Goal: Task Accomplishment & Management: Manage account settings

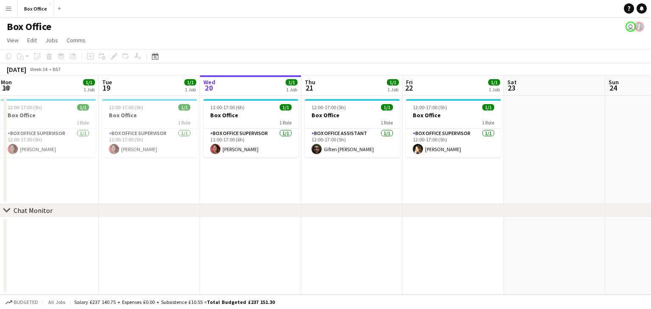
scroll to position [0, 357]
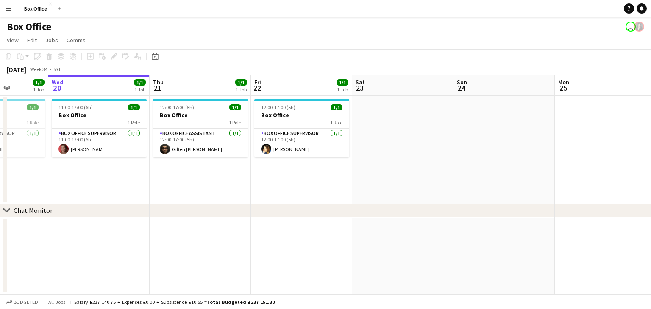
drag, startPoint x: 225, startPoint y: 256, endPoint x: 81, endPoint y: 205, distance: 152.7
click at [81, 205] on div "chevron-right Chat Monitor Sat 16 Sun 17 Mon 18 1/1 1 Job Tue 19 1/1 1 Job Wed …" at bounding box center [325, 185] width 651 height 220
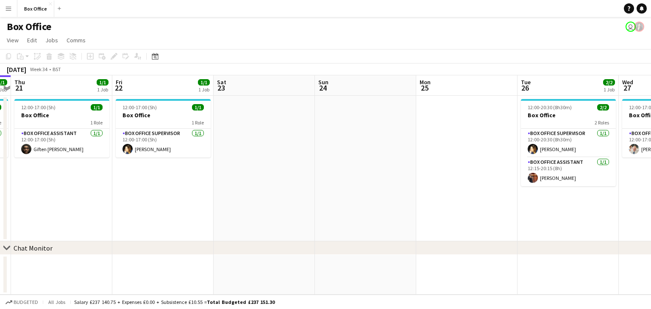
drag, startPoint x: 587, startPoint y: 173, endPoint x: 245, endPoint y: 175, distance: 342.0
click at [245, 175] on app-calendar-viewport "Mon 18 1/1 1 Job Tue 19 1/1 1 Job Wed 20 1/1 1 Job Thu 21 1/1 1 Job Fri 22 1/1 …" at bounding box center [325, 185] width 651 height 220
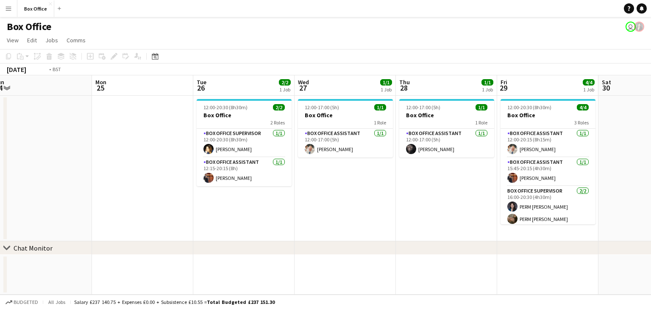
drag, startPoint x: 407, startPoint y: 215, endPoint x: 68, endPoint y: 170, distance: 341.6
click at [68, 170] on app-calendar-viewport "Fri 22 1/1 1 Job Sat 23 Sun 24 Mon 25 Tue 26 2/2 1 Job Wed 27 1/1 1 Job Thu 28 …" at bounding box center [325, 185] width 651 height 220
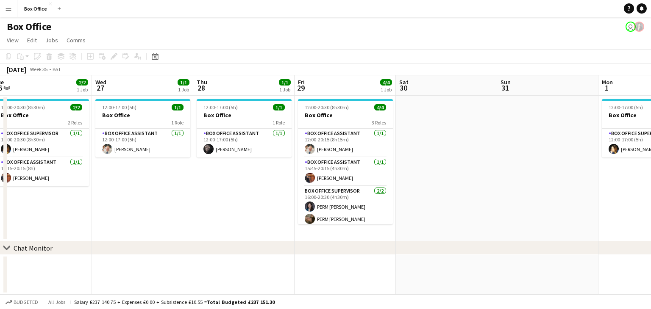
scroll to position [0, 227]
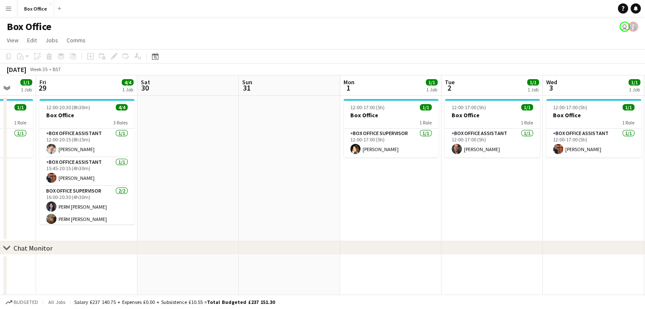
drag, startPoint x: 624, startPoint y: 208, endPoint x: 378, endPoint y: 194, distance: 246.2
click at [378, 194] on app-calendar-viewport "Tue 26 2/2 1 Job Wed 27 1/1 1 Job Thu 28 1/1 1 Job Fri 29 4/4 1 Job Sat 30 Sun …" at bounding box center [322, 204] width 645 height 259
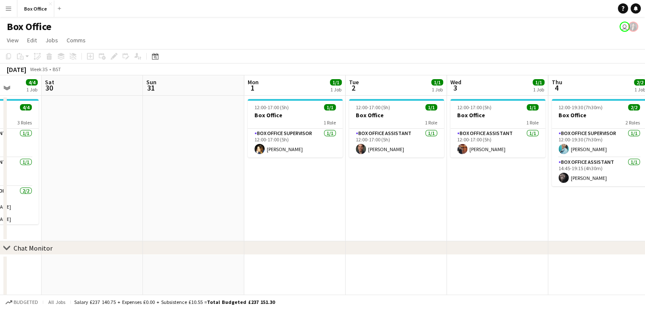
drag, startPoint x: 378, startPoint y: 195, endPoint x: 284, endPoint y: 191, distance: 94.2
click at [284, 191] on app-calendar-viewport "Tue 26 2/2 1 Job Wed 27 1/1 1 Job Thu 28 1/1 1 Job Fri 29 4/4 1 Job Sat 30 Sun …" at bounding box center [322, 204] width 645 height 259
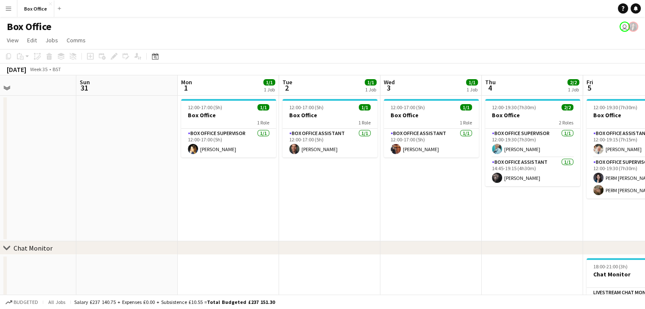
drag, startPoint x: 400, startPoint y: 192, endPoint x: 334, endPoint y: 189, distance: 66.6
click at [334, 189] on app-calendar-viewport "Wed 27 1/1 1 Job Thu 28 1/1 1 Job Fri 29 4/4 1 Job Sat 30 Sun 31 Mon 1 1/1 1 Jo…" at bounding box center [322, 204] width 645 height 259
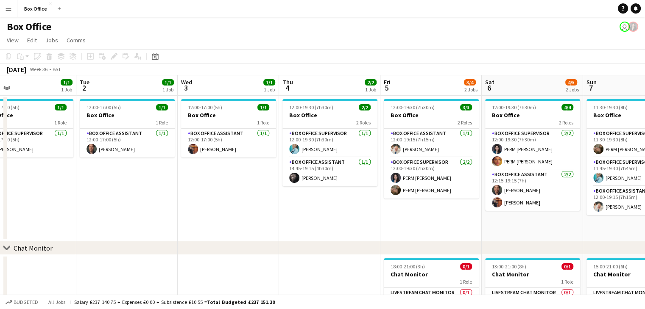
drag, startPoint x: 464, startPoint y: 231, endPoint x: 262, endPoint y: 216, distance: 202.7
click at [262, 216] on app-calendar-viewport "Fri 29 4/4 1 Job Sat 30 Sun 31 Mon 1 1/1 1 Job Tue 2 1/1 1 Job Wed 3 1/1 1 Job …" at bounding box center [322, 204] width 645 height 259
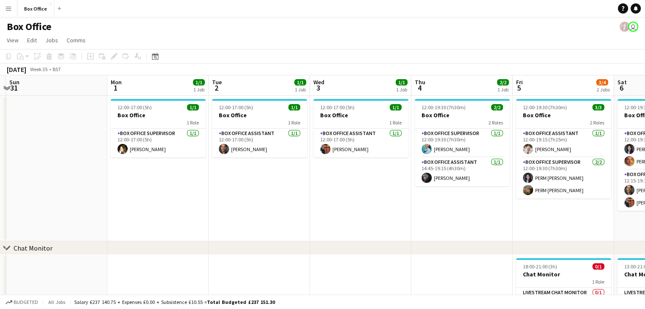
drag, startPoint x: 268, startPoint y: 214, endPoint x: 503, endPoint y: 202, distance: 235.5
click at [503, 202] on app-calendar-viewport "Fri 29 4/4 1 Job Sat 30 Sun 31 Mon 1 1/1 1 Job Tue 2 1/1 1 Job Wed 3 1/1 1 Job …" at bounding box center [322, 204] width 645 height 259
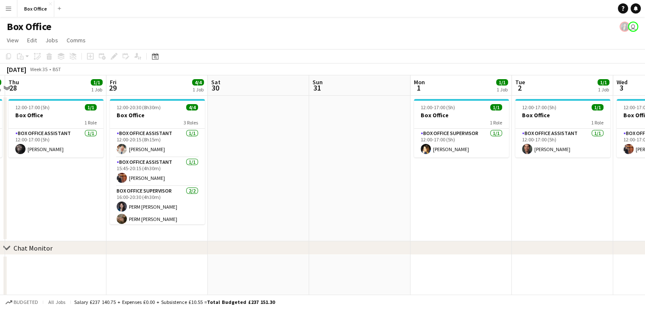
drag, startPoint x: 307, startPoint y: 186, endPoint x: 532, endPoint y: 170, distance: 225.6
click at [532, 170] on app-calendar-viewport "Tue 26 2/2 1 Job Wed 27 1/1 1 Job Thu 28 1/1 1 Job Fri 29 4/4 1 Job Sat 30 Sun …" at bounding box center [322, 204] width 645 height 259
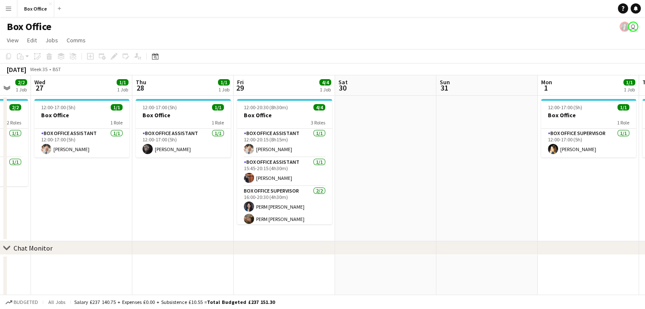
scroll to position [0, 222]
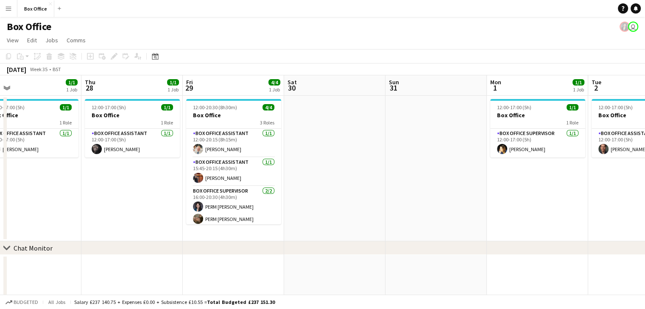
drag, startPoint x: 89, startPoint y: 196, endPoint x: 344, endPoint y: 165, distance: 257.0
click at [344, 165] on app-calendar-viewport "Mon 25 Tue 26 2/2 1 Job Wed 27 1/1 1 Job Thu 28 1/1 1 Job Fri 29 4/4 1 Job Sat …" at bounding box center [322, 204] width 645 height 259
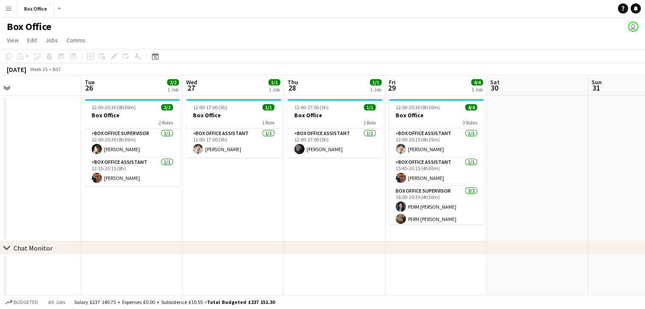
click at [56, 195] on app-date-cell at bounding box center [30, 169] width 101 height 146
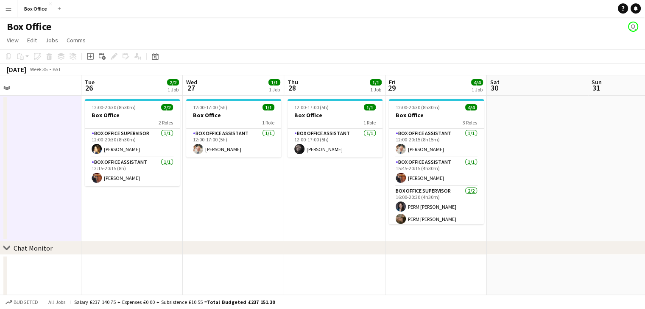
click at [48, 143] on app-date-cell at bounding box center [30, 169] width 101 height 146
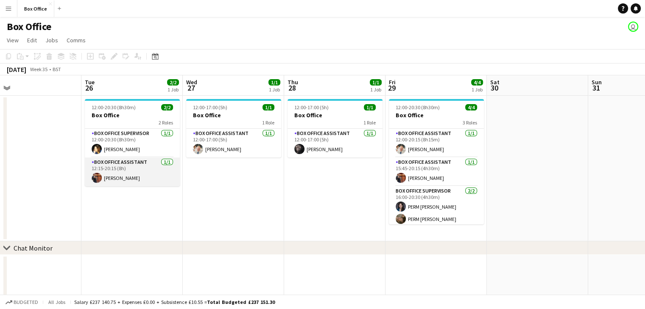
click at [136, 164] on app-card-role "Box Office Assistant [DATE] 12:15-20:15 (8h) [PERSON_NAME]" at bounding box center [132, 172] width 95 height 29
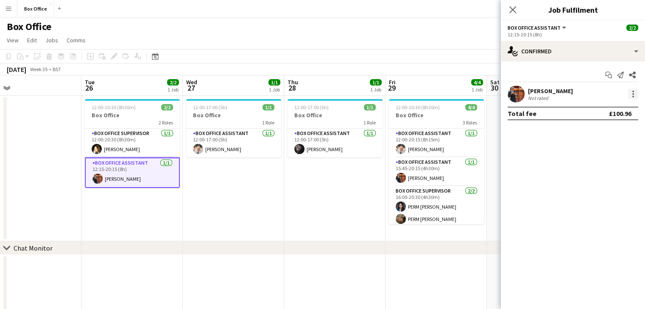
click at [634, 98] on div at bounding box center [633, 94] width 10 height 10
click at [541, 28] on div at bounding box center [322, 154] width 645 height 309
click at [554, 28] on span "Box Office Assistant" at bounding box center [533, 28] width 53 height 6
click at [604, 61] on div "Start chat Send notification Share [PERSON_NAME] Not rated Total fee £100.96" at bounding box center [572, 94] width 144 height 66
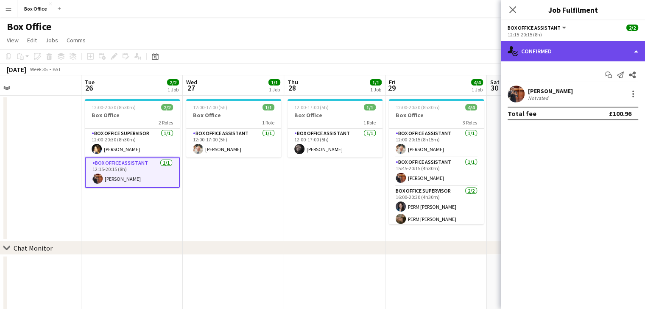
click at [595, 53] on div "single-neutral-actions-check-2 Confirmed" at bounding box center [572, 51] width 144 height 20
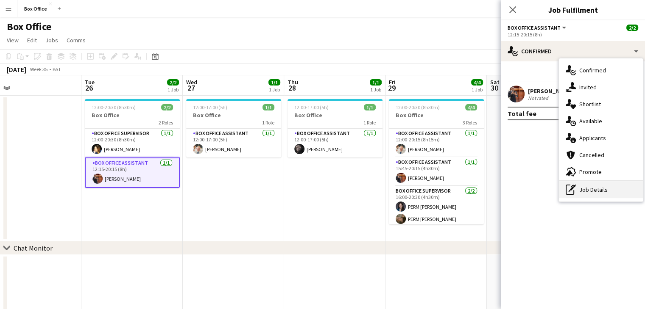
click at [575, 193] on icon "pen-write" at bounding box center [570, 190] width 10 height 10
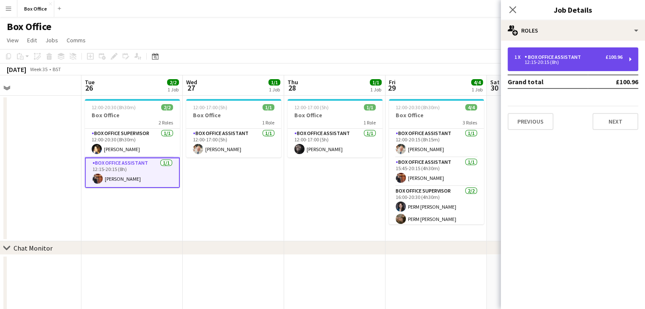
click at [558, 69] on div "1 x Box Office Assistant £100.96 12:15-20:15 (8h)" at bounding box center [572, 59] width 131 height 24
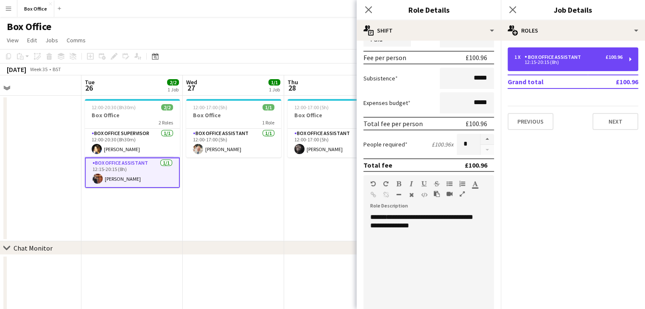
scroll to position [0, 0]
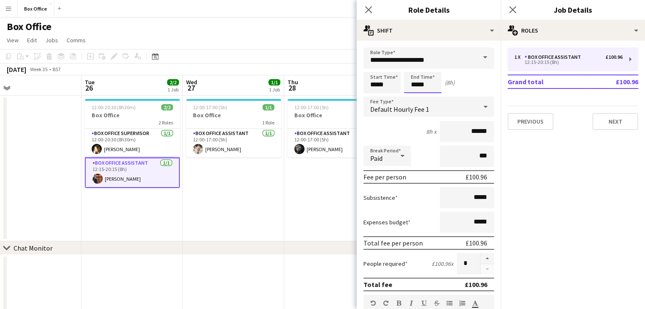
click at [427, 85] on input "*****" at bounding box center [422, 82] width 37 height 21
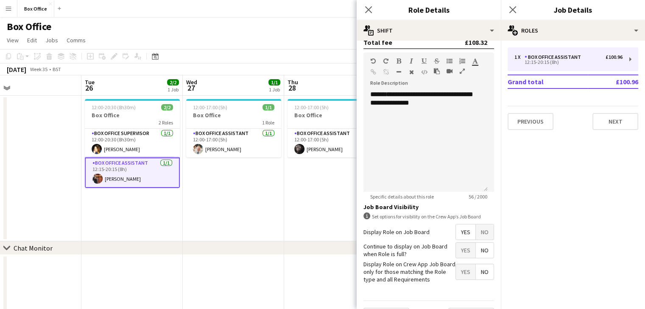
scroll to position [263, 0]
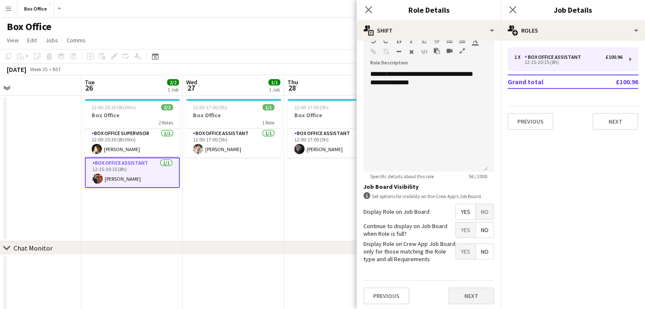
type input "*****"
click at [461, 300] on button "Next" at bounding box center [471, 296] width 46 height 17
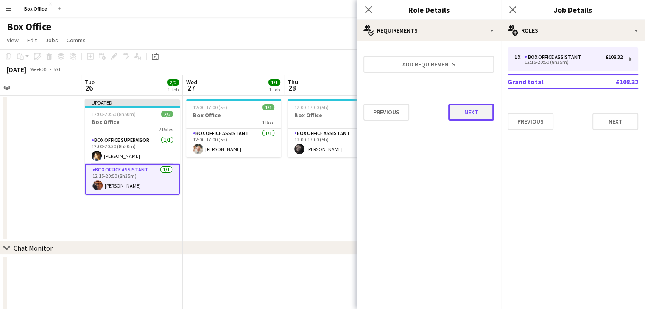
click at [474, 116] on button "Next" at bounding box center [471, 112] width 46 height 17
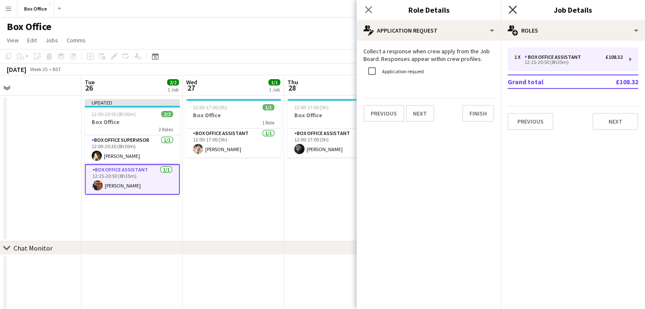
click at [514, 12] on icon at bounding box center [512, 10] width 8 height 8
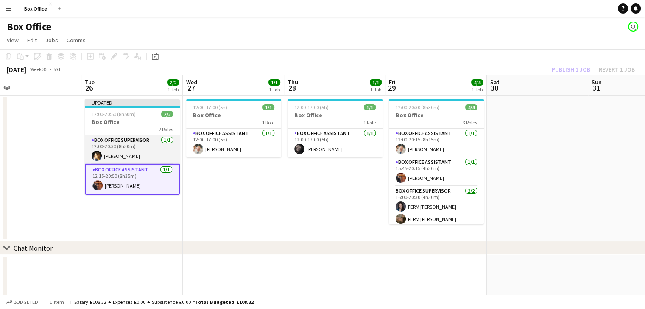
click at [126, 139] on app-card-role "Box Office Supervisor [DATE] 12:00-20:30 (8h30m) [PERSON_NAME]" at bounding box center [132, 150] width 95 height 29
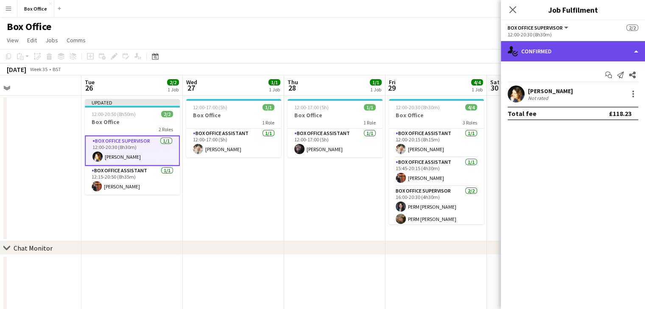
click at [567, 55] on div "single-neutral-actions-check-2 Confirmed" at bounding box center [572, 51] width 144 height 20
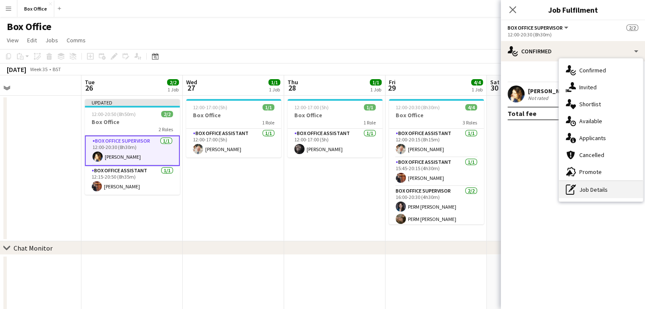
click at [575, 189] on icon "pen-write" at bounding box center [570, 190] width 10 height 10
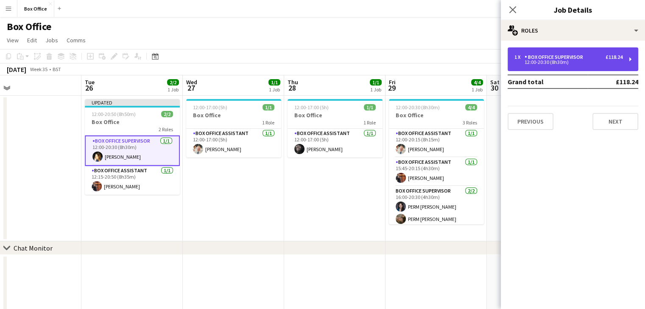
click at [538, 61] on div "12:00-20:30 (8h30m)" at bounding box center [568, 62] width 108 height 4
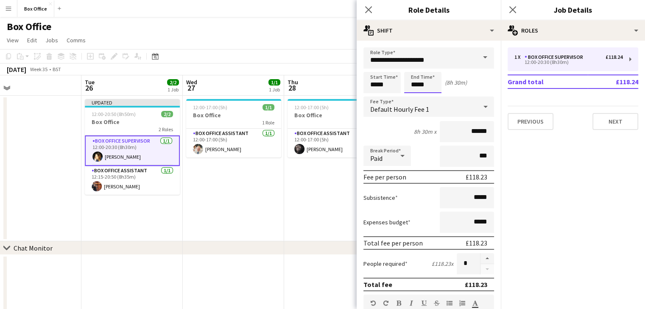
click at [427, 85] on input "*****" at bounding box center [422, 82] width 37 height 21
type input "*****"
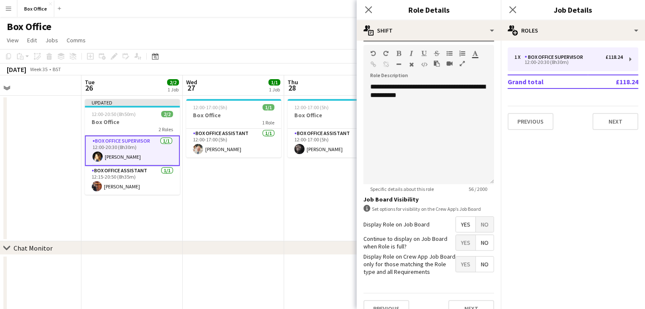
scroll to position [263, 0]
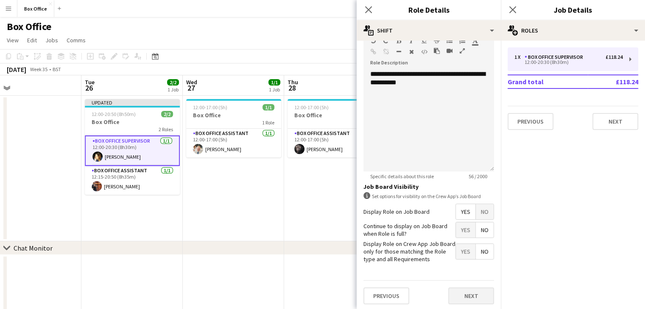
type input "*****"
click at [461, 296] on button "Next" at bounding box center [471, 296] width 46 height 17
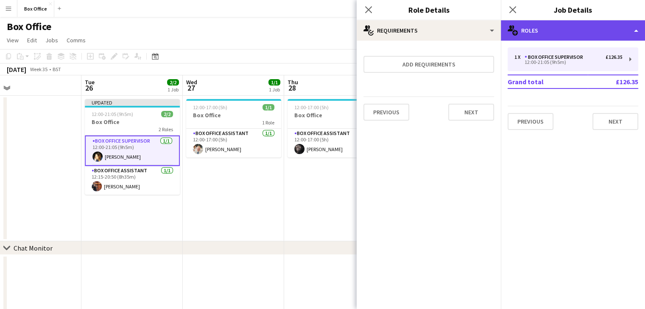
click at [514, 21] on div "multiple-users-add Roles" at bounding box center [572, 30] width 144 height 20
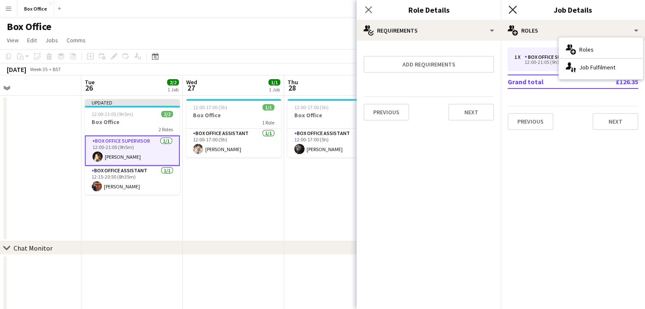
click at [512, 10] on icon at bounding box center [512, 10] width 8 height 8
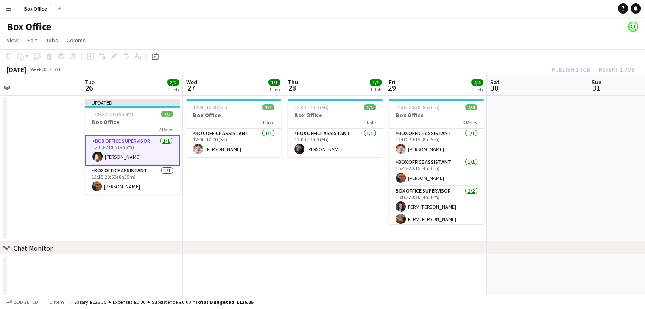
click at [324, 192] on app-date-cell "12:00-17:00 (5h) 1/1 Box Office 1 Role Box Office Assistant [DATE] 12:00-17:00 …" at bounding box center [334, 169] width 101 height 146
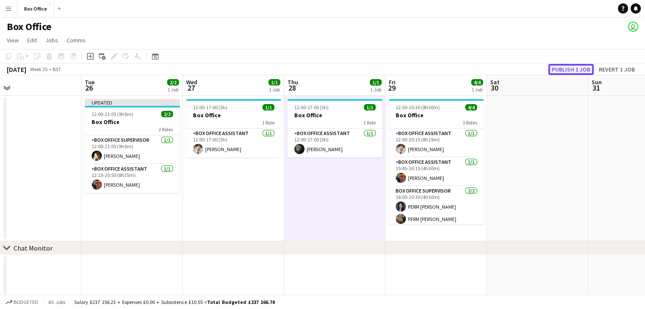
click at [565, 67] on button "Publish 1 job" at bounding box center [570, 69] width 45 height 11
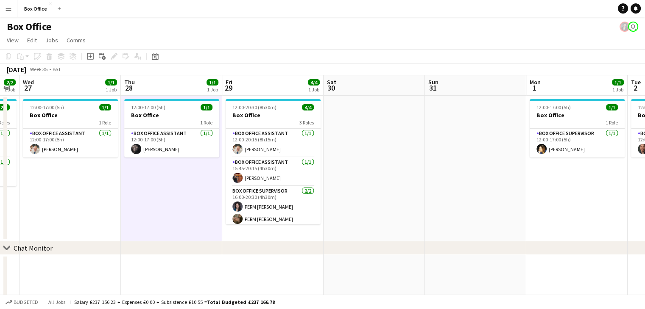
drag, startPoint x: 442, startPoint y: 241, endPoint x: 269, endPoint y: 229, distance: 174.2
click at [269, 229] on app-calendar-viewport "Sat 23 Sun 24 Mon 25 Tue 26 2/2 1 Job Wed 27 1/1 1 Job Thu 28 1/1 1 Job Fri 29 …" at bounding box center [322, 204] width 645 height 259
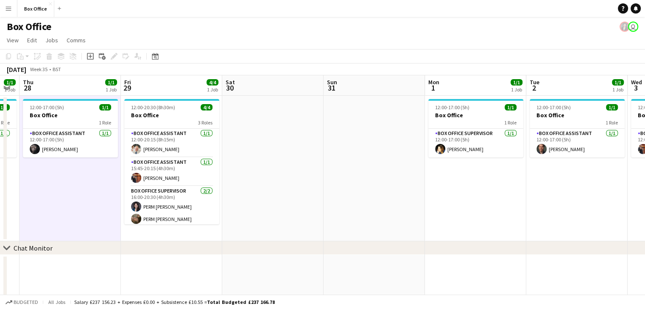
scroll to position [0, 295]
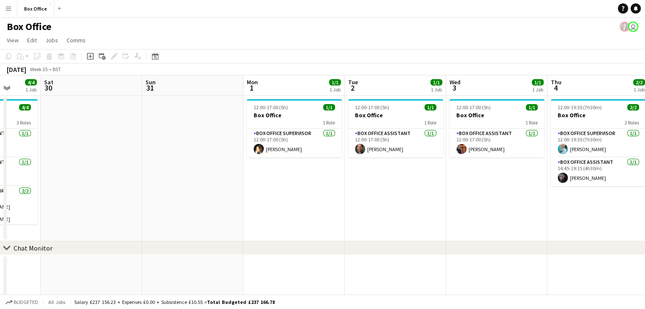
drag, startPoint x: 559, startPoint y: 210, endPoint x: 281, endPoint y: 215, distance: 277.2
click at [281, 215] on app-calendar-viewport "Wed 27 1/1 1 Job Thu 28 1/1 1 Job Fri 29 4/4 1 Job Sat 30 Sun 31 Mon 1 1/1 1 Jo…" at bounding box center [322, 204] width 645 height 259
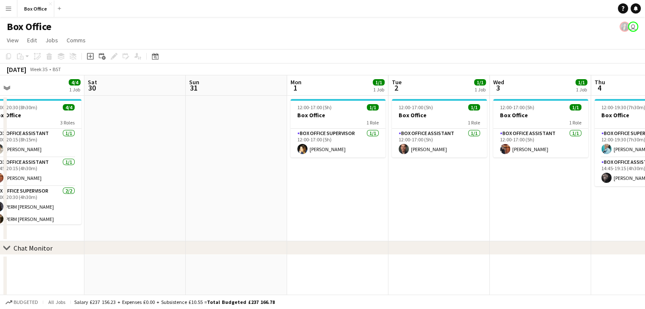
drag, startPoint x: 391, startPoint y: 217, endPoint x: 237, endPoint y: 225, distance: 154.4
click at [237, 225] on app-calendar-viewport "Wed 27 1/1 1 Job Thu 28 1/1 1 Job Fri 29 4/4 1 Job Sat 30 Sun 31 Mon 1 1/1 1 Jo…" at bounding box center [322, 204] width 645 height 259
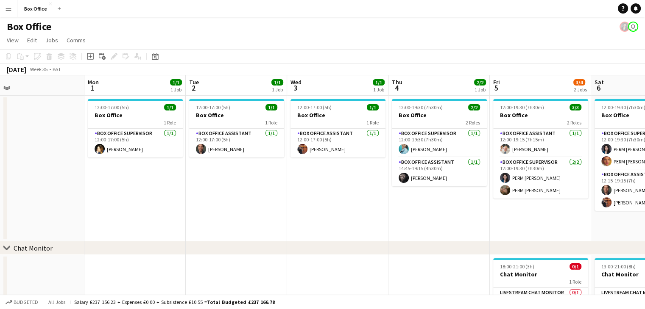
scroll to position [0, 220]
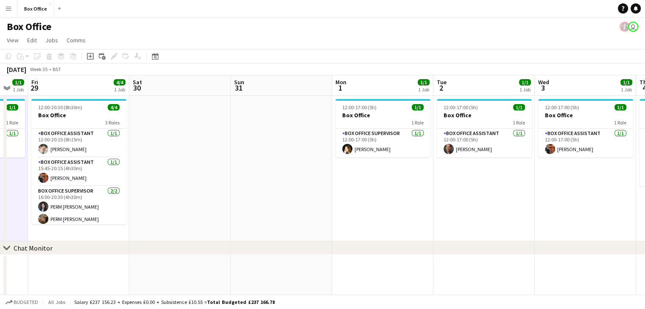
drag, startPoint x: 237, startPoint y: 225, endPoint x: 516, endPoint y: 184, distance: 282.3
click at [516, 184] on app-calendar-viewport "Wed 27 1/1 1 Job Thu 28 1/1 1 Job Fri 29 4/4 1 Job Sat 30 Sun 31 Mon 1 1/1 1 Jo…" at bounding box center [322, 204] width 645 height 259
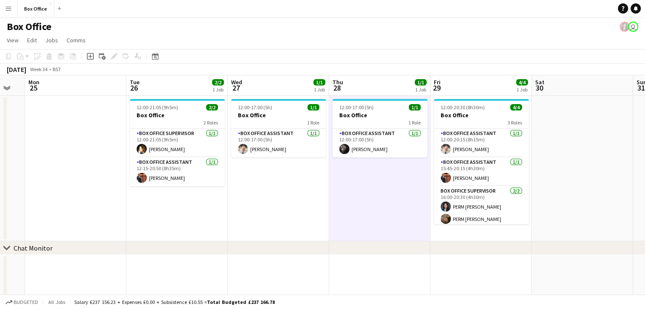
drag, startPoint x: 39, startPoint y: 208, endPoint x: 411, endPoint y: 181, distance: 373.1
click at [411, 181] on app-calendar-viewport "Sat 23 Sun 24 Mon 25 Tue 26 2/2 1 Job Wed 27 1/1 1 Job Thu 28 1/1 1 Job Fri 29 …" at bounding box center [322, 204] width 645 height 259
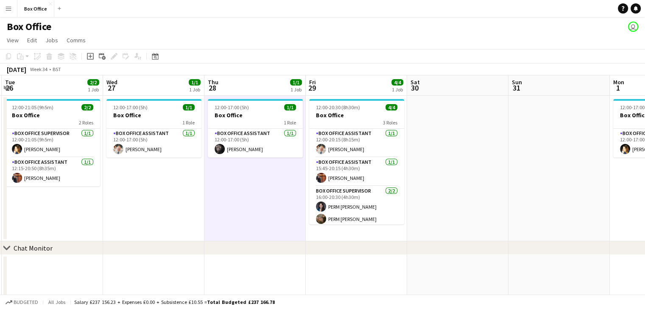
scroll to position [0, 306]
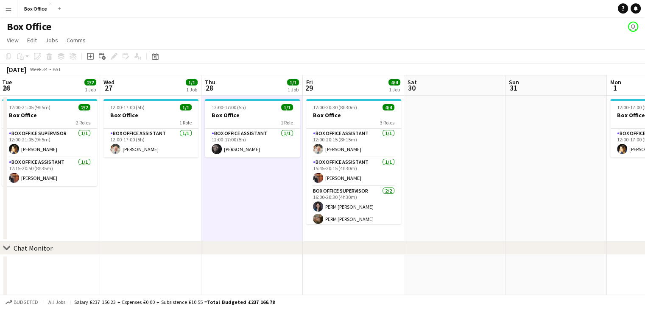
drag, startPoint x: 292, startPoint y: 197, endPoint x: 163, endPoint y: 193, distance: 129.3
click at [163, 193] on app-calendar-viewport "Sat 23 Sun 24 Mon 25 Tue 26 2/2 1 Job Wed 27 1/1 1 Job Thu 28 1/1 1 Job Fri 29 …" at bounding box center [322, 204] width 645 height 259
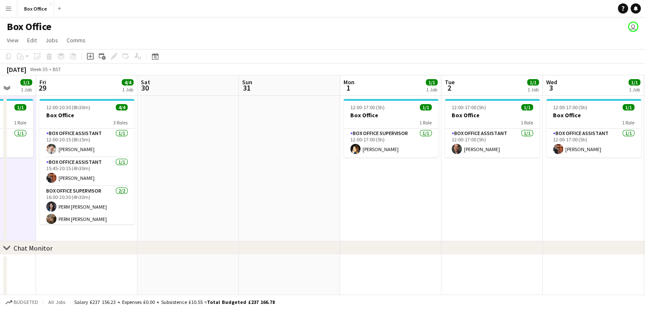
drag, startPoint x: 613, startPoint y: 187, endPoint x: 340, endPoint y: 170, distance: 273.5
click at [340, 170] on app-calendar-viewport "Mon 25 Tue 26 2/2 1 Job Wed 27 1/1 1 Job Thu 28 1/1 1 Job Fri 29 4/4 1 Job Sat …" at bounding box center [322, 204] width 645 height 259
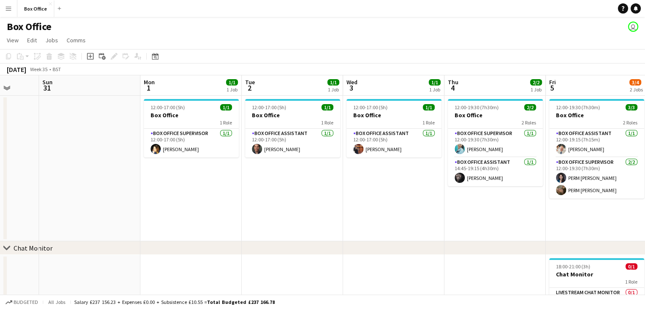
drag, startPoint x: 488, startPoint y: 200, endPoint x: 292, endPoint y: 200, distance: 195.8
click at [292, 200] on app-calendar-viewport "Wed 27 1/1 1 Job Thu 28 1/1 1 Job Fri 29 4/4 1 Job Sat 30 Sun 31 Mon 1 1/1 1 Jo…" at bounding box center [322, 204] width 645 height 259
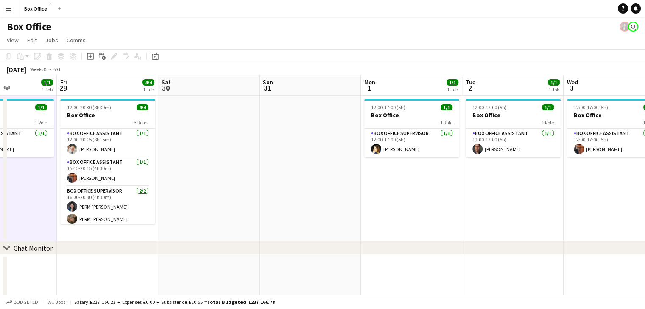
drag, startPoint x: 185, startPoint y: 192, endPoint x: 428, endPoint y: 172, distance: 244.6
click at [428, 172] on app-calendar-viewport "Tue 26 2/2 1 Job Wed 27 1/1 1 Job Thu 28 1/1 1 Job Fri 29 4/4 1 Job Sat 30 Sun …" at bounding box center [322, 204] width 645 height 259
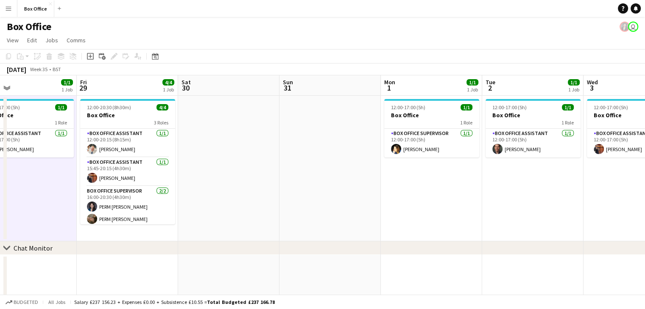
drag, startPoint x: 130, startPoint y: 250, endPoint x: 339, endPoint y: 292, distance: 213.2
click at [339, 292] on div "chevron-right Chat Monitor Tue 26 2/2 1 Job Wed 27 1/1 1 Job Thu 28 1/1 1 Job F…" at bounding box center [322, 204] width 645 height 259
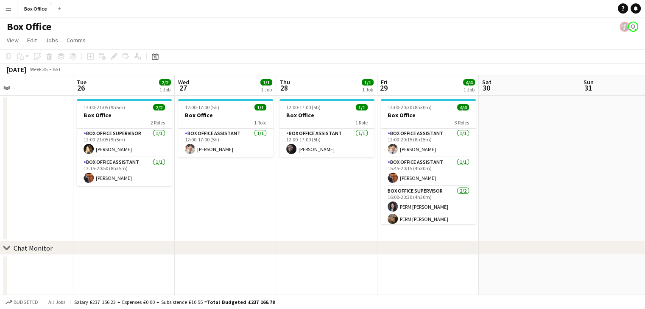
scroll to position [0, 225]
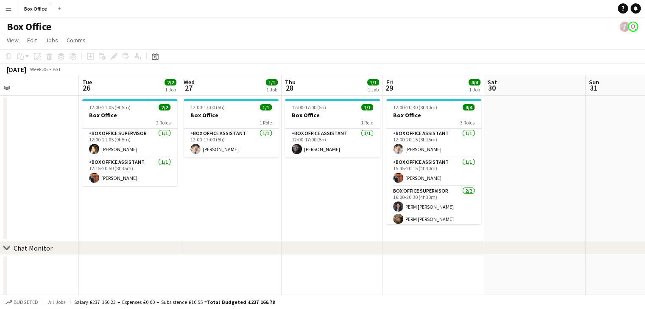
drag, startPoint x: 135, startPoint y: 234, endPoint x: 441, endPoint y: 213, distance: 307.1
click at [441, 213] on app-calendar-viewport "Sat 23 Sun 24 Mon 25 Tue 26 2/2 1 Job Wed 27 1/1 1 Job Thu 28 1/1 1 Job Fri 29 …" at bounding box center [322, 204] width 645 height 259
click at [40, 152] on app-date-cell at bounding box center [28, 169] width 101 height 146
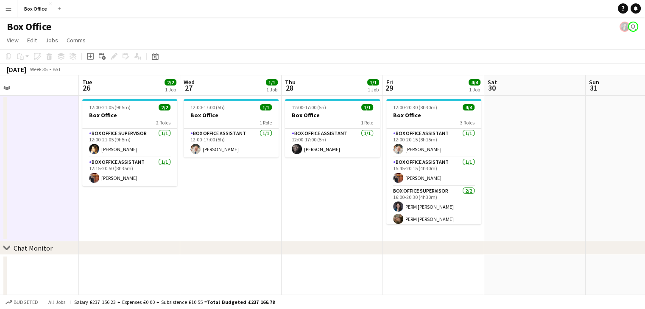
click at [599, 170] on app-date-cell at bounding box center [635, 169] width 101 height 146
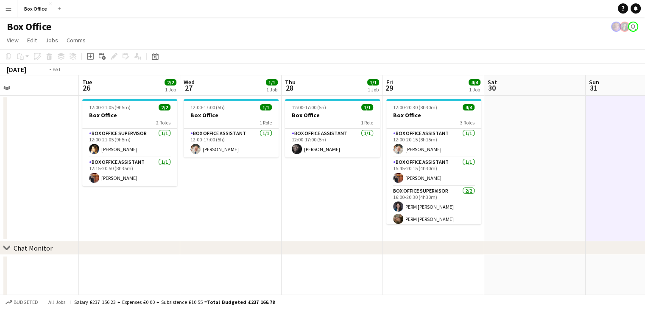
drag, startPoint x: 48, startPoint y: 189, endPoint x: 252, endPoint y: 267, distance: 218.6
click at [252, 267] on app-calendar-viewport "Sat 23 Sun 24 Mon 25 Tue 26 2/2 1 Job Wed 27 1/1 1 Job Thu 28 1/1 1 Job Fri 29 …" at bounding box center [322, 204] width 645 height 259
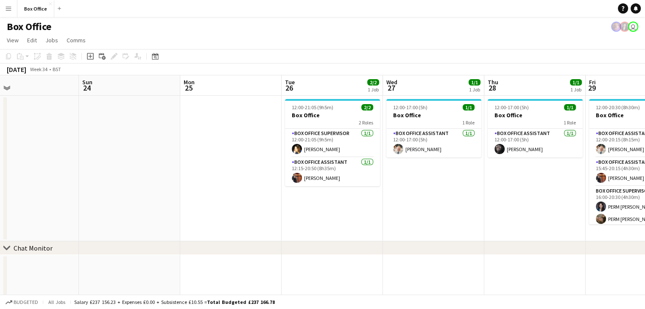
scroll to position [0, 224]
click at [251, 134] on app-date-cell at bounding box center [231, 169] width 101 height 146
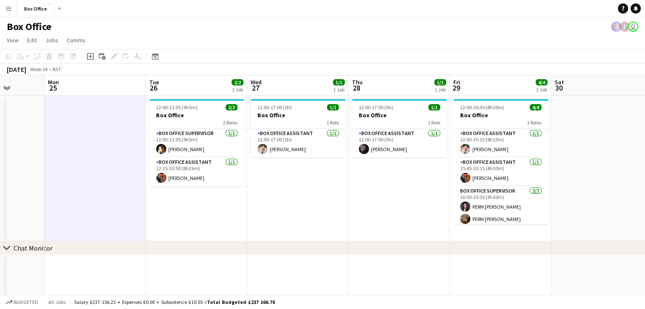
drag, startPoint x: 408, startPoint y: 189, endPoint x: 270, endPoint y: 183, distance: 138.7
click at [270, 183] on app-calendar-viewport "Thu 21 1/1 1 Job Fri 22 1/1 1 Job Sat 23 Sun 24 Mon 25 Tue 26 2/2 1 Job Wed 27 …" at bounding box center [322, 204] width 645 height 259
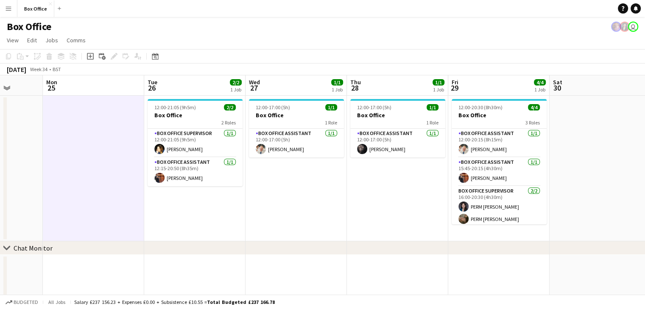
click at [64, 159] on app-date-cell at bounding box center [93, 169] width 101 height 146
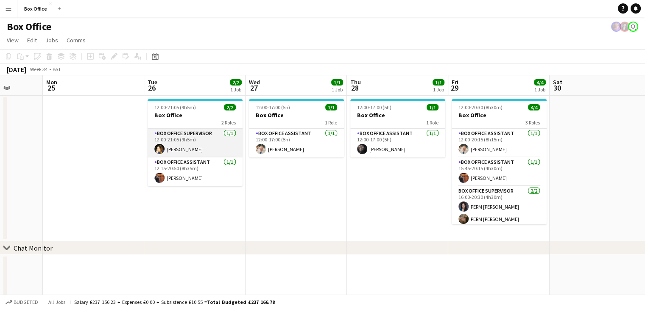
click at [171, 134] on app-card-role "Box Office Supervisor [DATE] 12:00-21:05 (9h5m) [PERSON_NAME]" at bounding box center [194, 143] width 95 height 29
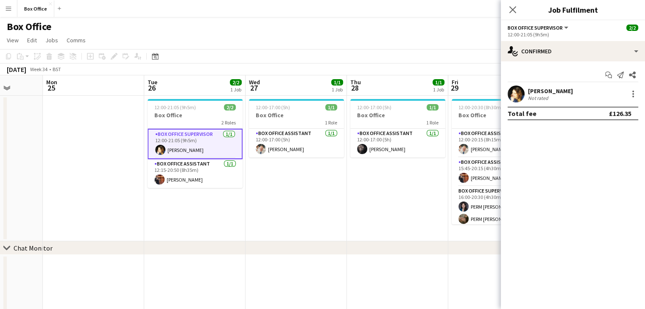
click at [281, 201] on app-date-cell "12:00-17:00 (5h) 1/1 Box Office 1 Role Box Office Assistant [DATE] 12:00-17:00 …" at bounding box center [295, 169] width 101 height 146
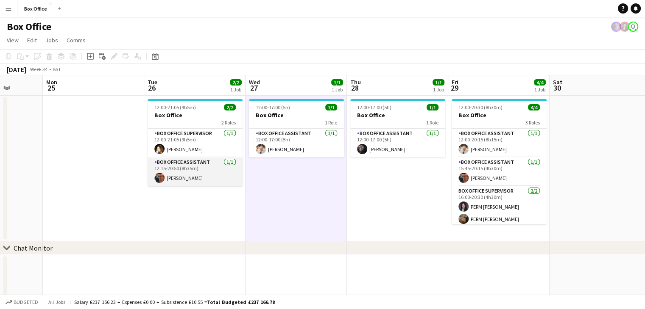
click at [197, 163] on app-card-role "Box Office Assistant [DATE] 12:15-20:50 (8h35m) [PERSON_NAME]" at bounding box center [194, 172] width 95 height 29
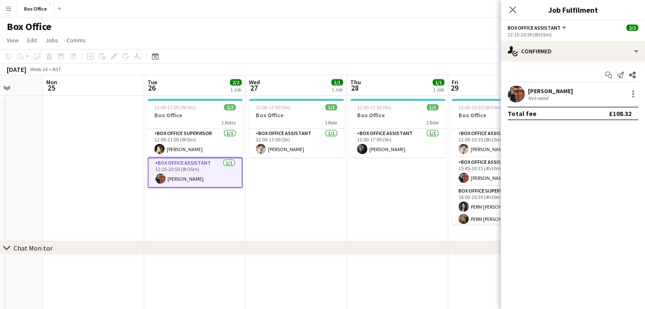
click at [375, 180] on app-date-cell "12:00-17:00 (5h) 1/1 Box Office 1 Role Box Office Assistant [DATE] 12:00-17:00 …" at bounding box center [397, 169] width 101 height 146
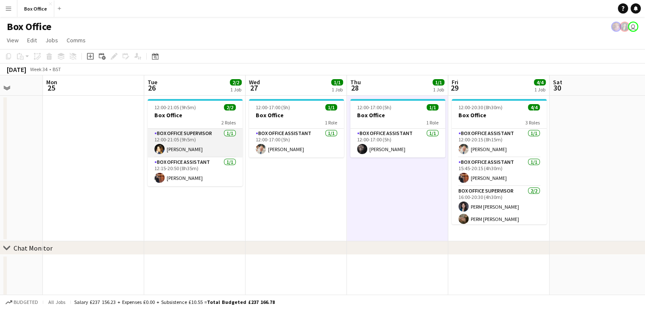
click at [200, 144] on app-card-role "Box Office Supervisor [DATE] 12:00-21:05 (9h5m) [PERSON_NAME]" at bounding box center [194, 143] width 95 height 29
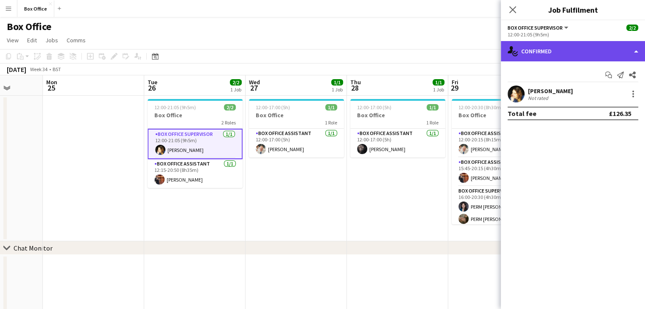
click at [627, 55] on div "single-neutral-actions-check-2 Confirmed" at bounding box center [572, 51] width 144 height 20
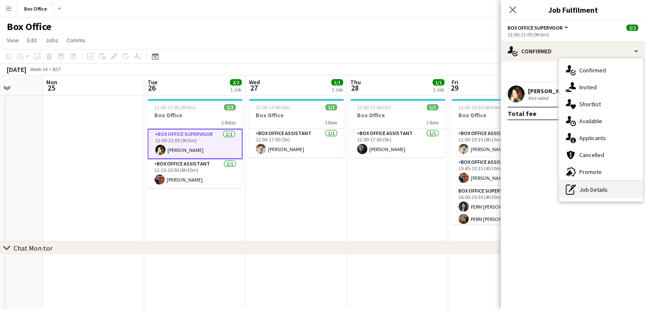
click at [592, 187] on div "pen-write Job Details" at bounding box center [601, 189] width 84 height 17
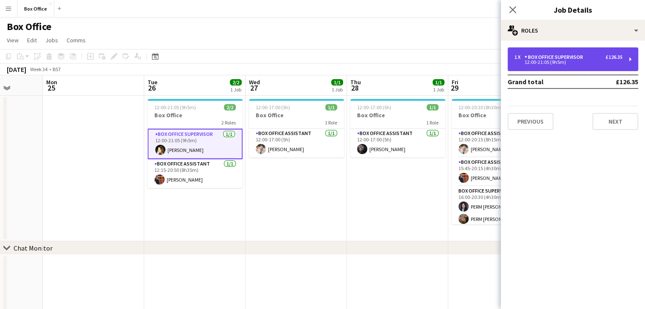
click at [584, 63] on div "12:00-21:05 (9h5m)" at bounding box center [568, 62] width 108 height 4
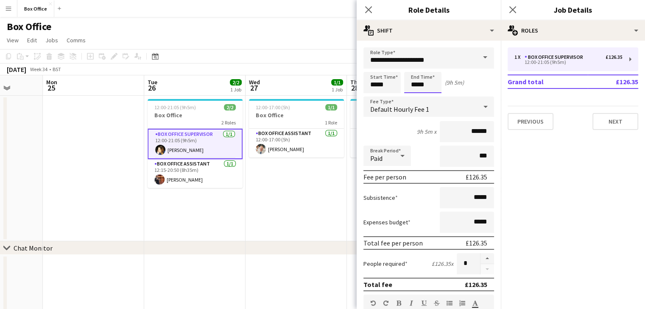
click at [427, 84] on input "*****" at bounding box center [422, 82] width 37 height 21
type input "*****"
click at [514, 9] on icon "Close pop-in" at bounding box center [512, 10] width 8 height 8
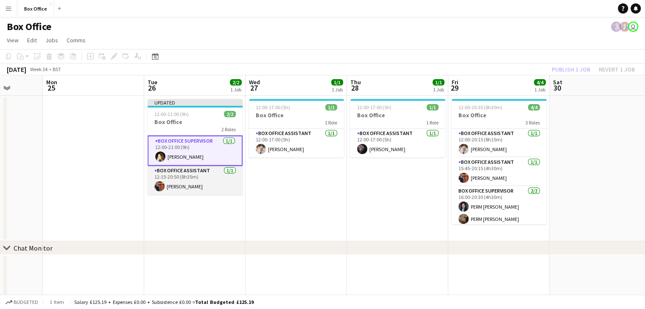
click at [200, 186] on app-card-role "Box Office Assistant [DATE] 12:15-20:50 (8h35m) [PERSON_NAME]" at bounding box center [194, 180] width 95 height 29
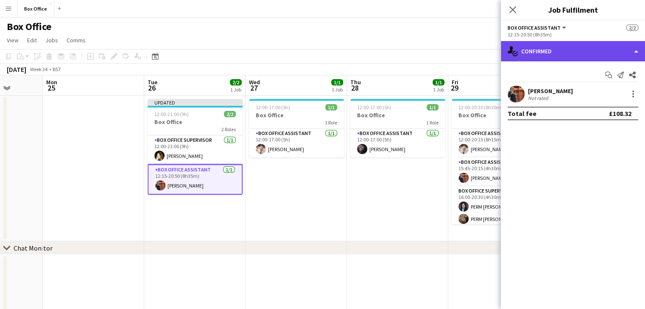
click at [582, 48] on div "single-neutral-actions-check-2 Confirmed" at bounding box center [572, 51] width 144 height 20
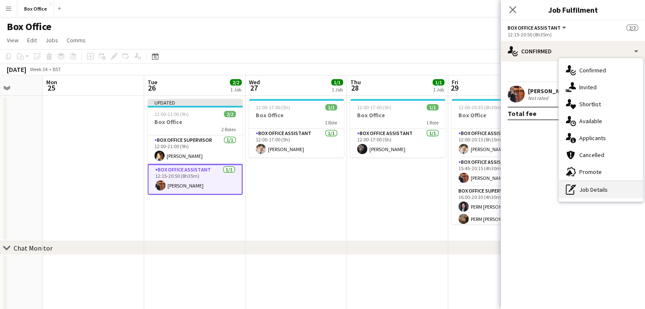
click at [587, 186] on div "pen-write Job Details" at bounding box center [601, 189] width 84 height 17
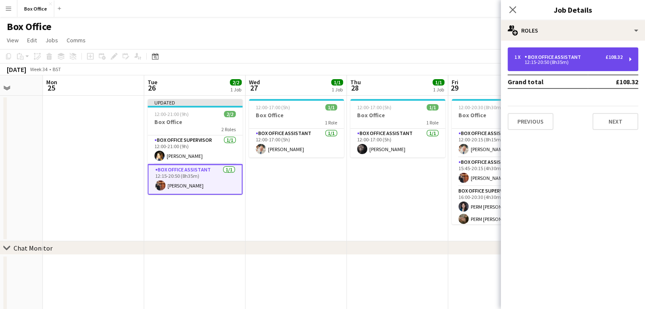
click at [563, 53] on div "1 x Box Office Assistant £108.32 12:15-20:50 (8h35m)" at bounding box center [572, 59] width 131 height 24
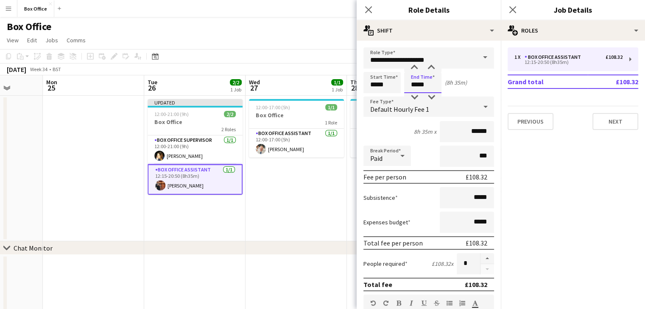
click at [426, 87] on input "*****" at bounding box center [422, 82] width 37 height 21
type input "*****"
click at [513, 7] on icon "Close pop-in" at bounding box center [512, 10] width 8 height 8
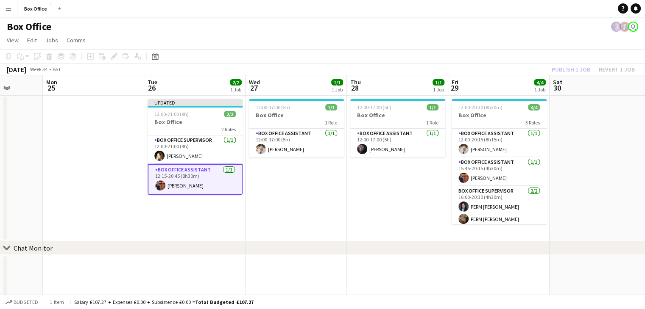
click at [419, 190] on app-date-cell "12:00-17:00 (5h) 1/1 Box Office 1 Role Box Office Assistant [DATE] 12:00-17:00 …" at bounding box center [397, 169] width 101 height 146
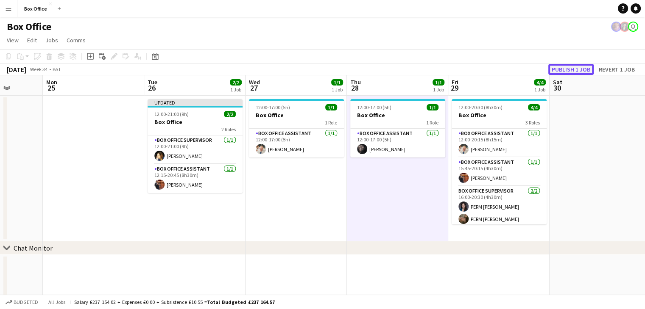
click at [577, 69] on button "Publish 1 job" at bounding box center [570, 69] width 45 height 11
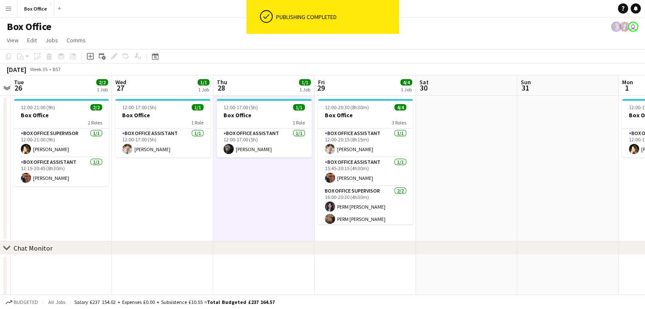
drag, startPoint x: 325, startPoint y: 207, endPoint x: 188, endPoint y: 206, distance: 137.3
click at [188, 206] on app-calendar-viewport "Sat 23 Sun 24 Mon 25 Tue 26 2/2 1 Job Wed 27 1/1 1 Job Thu 28 1/1 1 Job Fri 29 …" at bounding box center [322, 204] width 645 height 259
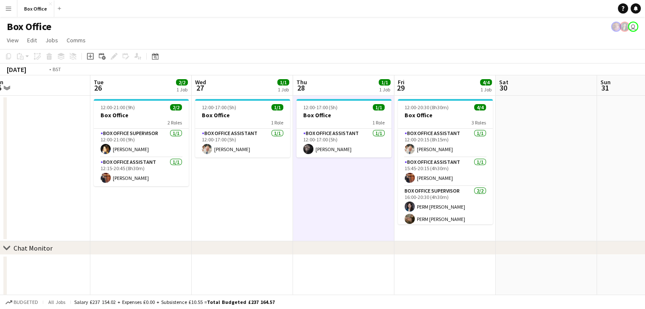
drag, startPoint x: 188, startPoint y: 206, endPoint x: 374, endPoint y: 203, distance: 186.1
click at [374, 203] on app-calendar-viewport "Sat 23 Sun 24 Mon 25 Tue 26 2/2 1 Job Wed 27 1/1 1 Job Thu 28 1/1 1 Job Fri 29 …" at bounding box center [322, 204] width 645 height 259
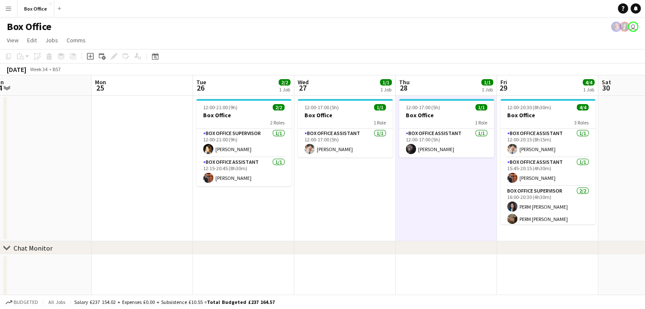
drag, startPoint x: 346, startPoint y: 236, endPoint x: 556, endPoint y: 243, distance: 210.3
click at [556, 243] on div "chevron-right Chat Monitor Fri 22 1/1 1 Job Sat 23 Sun 24 Mon 25 Tue 26 2/2 1 J…" at bounding box center [322, 204] width 645 height 259
drag, startPoint x: 517, startPoint y: 209, endPoint x: 305, endPoint y: 201, distance: 212.0
click at [305, 201] on app-calendar-viewport "Thu 21 1/1 1 Job Fri 22 1/1 1 Job Sat 23 Sun 24 Mon 25 Tue 26 2/2 1 Job Wed 27 …" at bounding box center [322, 204] width 645 height 259
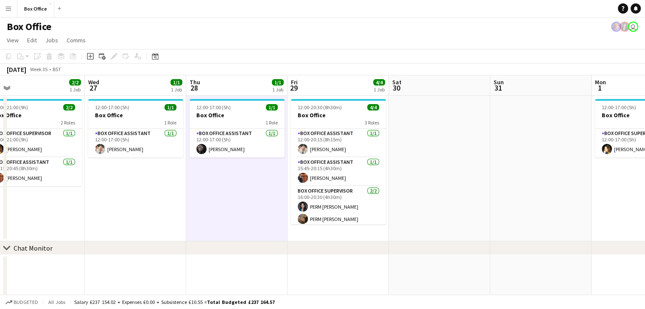
drag, startPoint x: 353, startPoint y: 209, endPoint x: 137, endPoint y: 205, distance: 215.3
click at [137, 205] on app-calendar-viewport "Sat 23 Sun 24 Mon 25 Tue 26 2/2 1 Job Wed 27 1/1 1 Job Thu 28 1/1 1 Job Fri 29 …" at bounding box center [322, 204] width 645 height 259
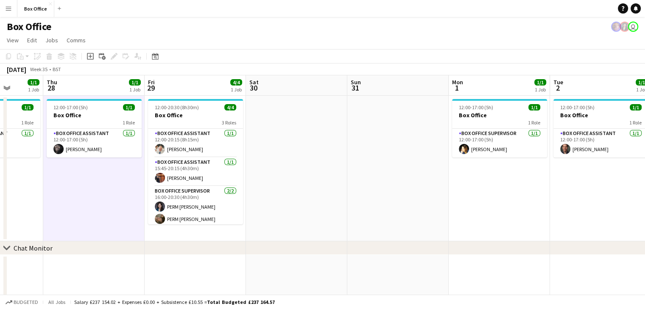
drag, startPoint x: 192, startPoint y: 203, endPoint x: 35, endPoint y: 209, distance: 157.7
click at [35, 209] on app-calendar-viewport "Mon 25 Tue 26 2/2 1 Job Wed 27 1/1 1 Job Thu 28 1/1 1 Job Fri 29 4/4 1 Job Sat …" at bounding box center [322, 204] width 645 height 259
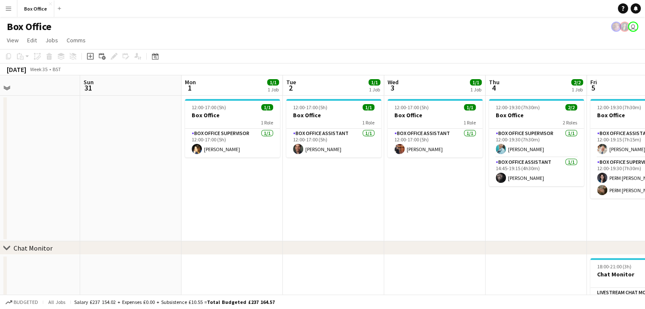
drag, startPoint x: 542, startPoint y: 200, endPoint x: 310, endPoint y: 189, distance: 233.0
click at [310, 189] on app-calendar-viewport "Wed 27 1/1 1 Job Thu 28 1/1 1 Job Fri 29 4/4 1 Job Sat 30 Sun 31 Mon 1 1/1 1 Jo…" at bounding box center [322, 204] width 645 height 259
drag, startPoint x: 369, startPoint y: 248, endPoint x: 241, endPoint y: 263, distance: 129.3
click at [241, 263] on div "chevron-right Chat Monitor Wed 27 1/1 1 Job Thu 28 1/1 1 Job Fri 29 4/4 1 Job S…" at bounding box center [322, 204] width 645 height 259
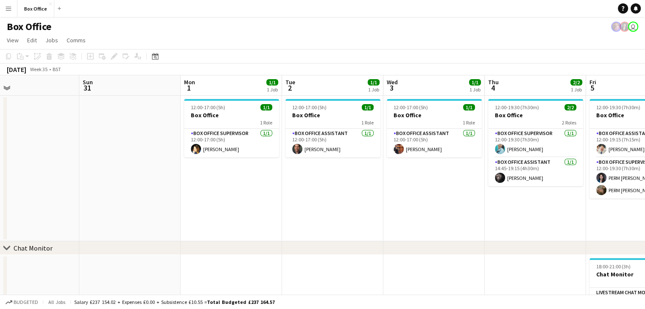
click at [64, 151] on app-date-cell at bounding box center [28, 169] width 101 height 146
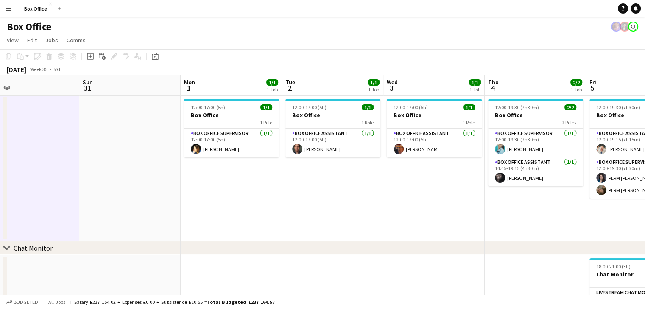
click at [42, 159] on app-date-cell at bounding box center [28, 169] width 101 height 146
